Goal: Information Seeking & Learning: Find specific fact

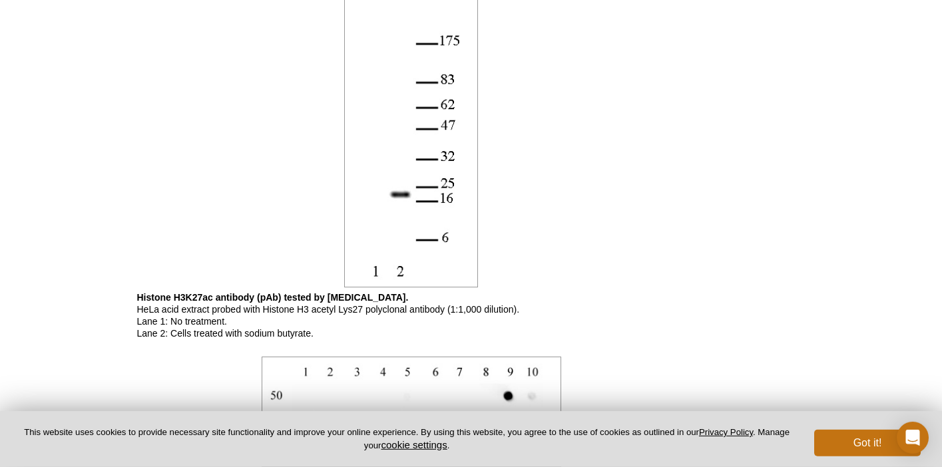
scroll to position [1241, 0]
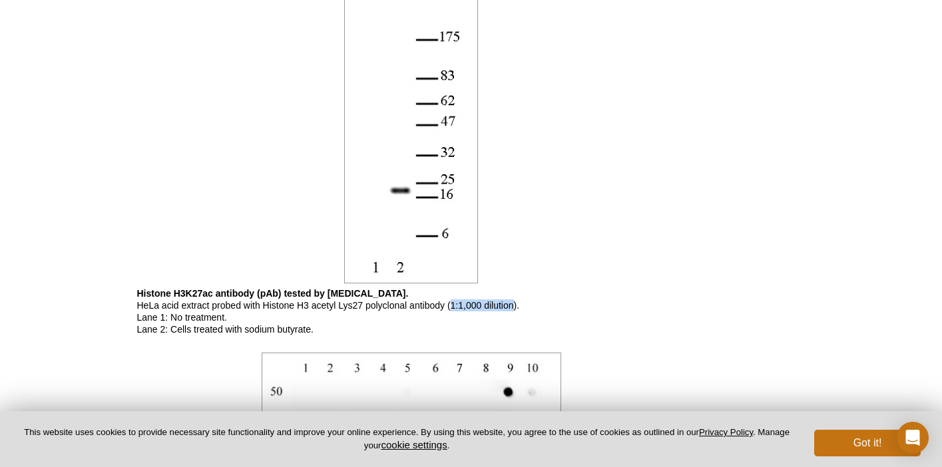
drag, startPoint x: 451, startPoint y: 306, endPoint x: 515, endPoint y: 307, distance: 63.2
click at [515, 307] on p "Histone H3K27ac antibody (pAb) tested by [MEDICAL_DATA]. HeLa acid extract prob…" at bounding box center [411, 312] width 548 height 48
copy p "1:1,000 dilution"
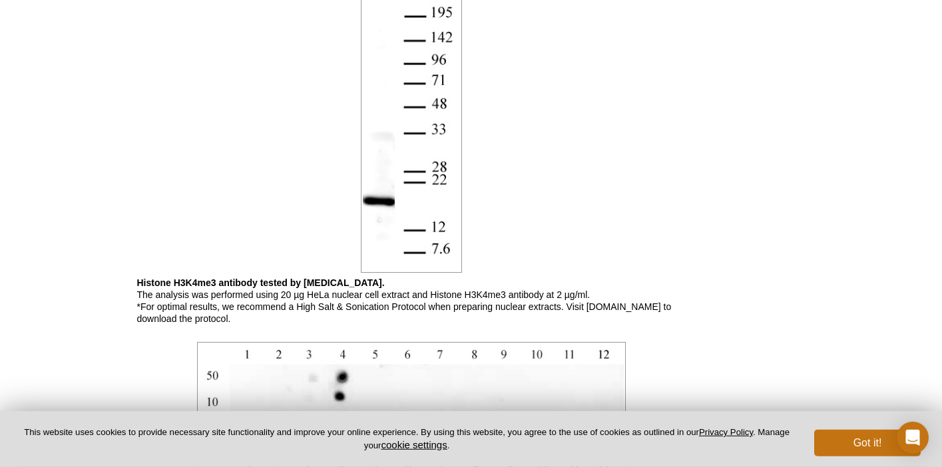
scroll to position [1161, 0]
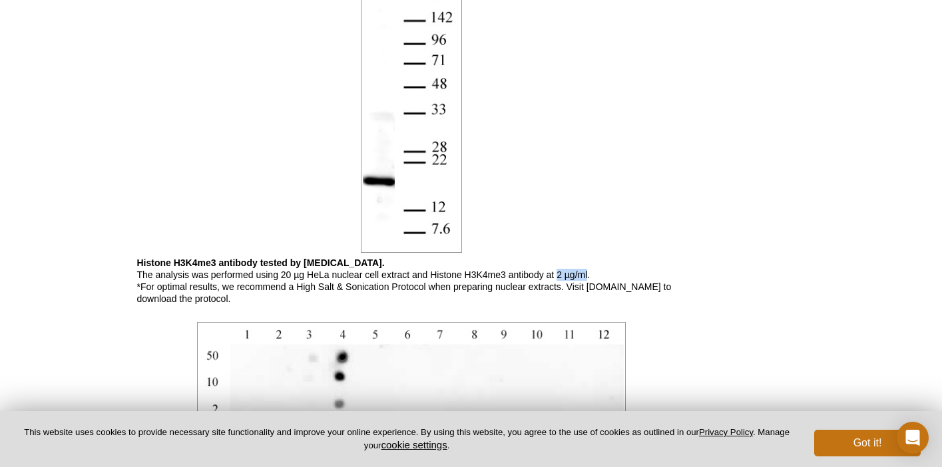
drag, startPoint x: 558, startPoint y: 276, endPoint x: 588, endPoint y: 277, distance: 30.0
click at [588, 277] on p "Histone H3K4me3 antibody tested by Western blot. The analysis was performed usi…" at bounding box center [411, 281] width 548 height 48
drag, startPoint x: 281, startPoint y: 280, endPoint x: 588, endPoint y: 277, distance: 306.9
click at [588, 277] on p "Histone H3K4me3 antibody tested by Western blot. The analysis was performed usi…" at bounding box center [411, 281] width 548 height 48
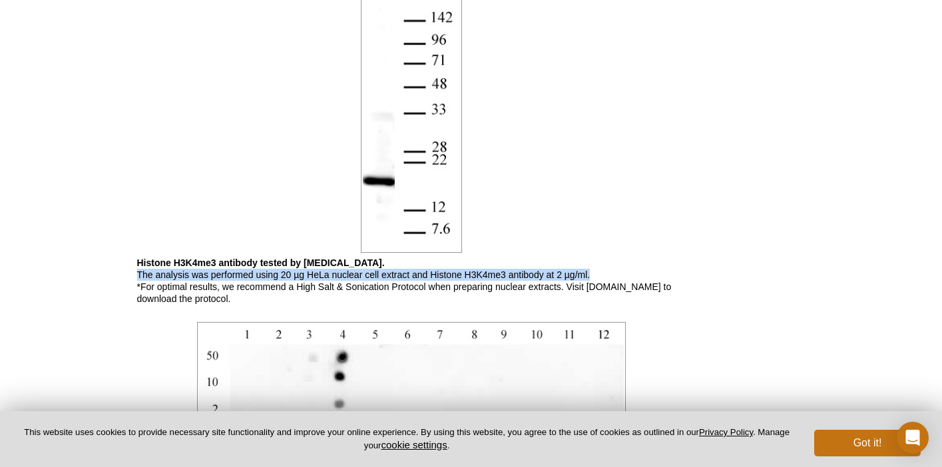
drag, startPoint x: 138, startPoint y: 276, endPoint x: 596, endPoint y: 272, distance: 458.0
click at [596, 272] on p "Histone H3K4me3 antibody tested by Western blot. The analysis was performed usi…" at bounding box center [411, 281] width 548 height 48
copy p "The analysis was performed using 20 µg HeLa nuclear cell extract and Histone H3…"
